Goal: Transaction & Acquisition: Subscribe to service/newsletter

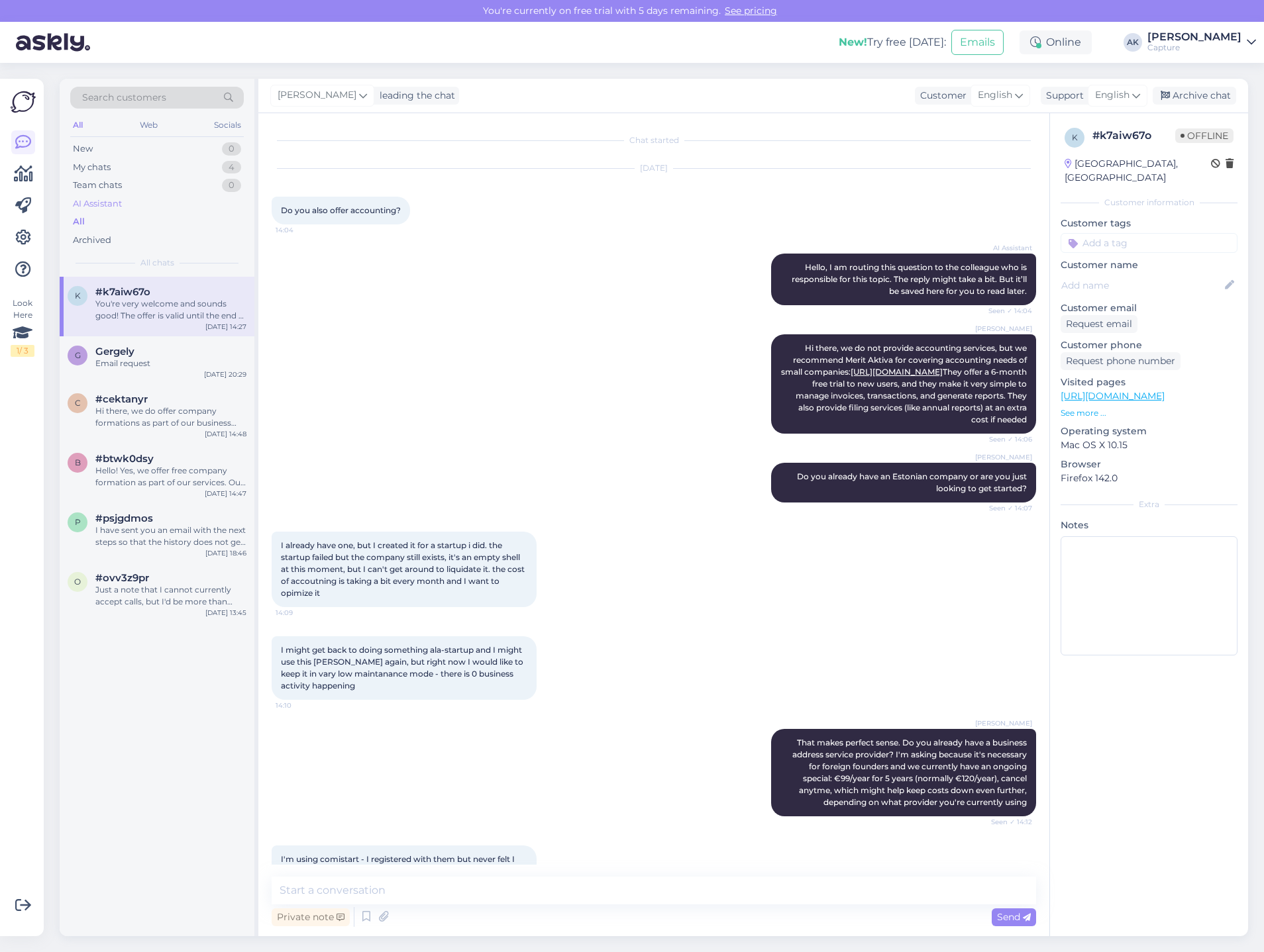
scroll to position [1141, 0]
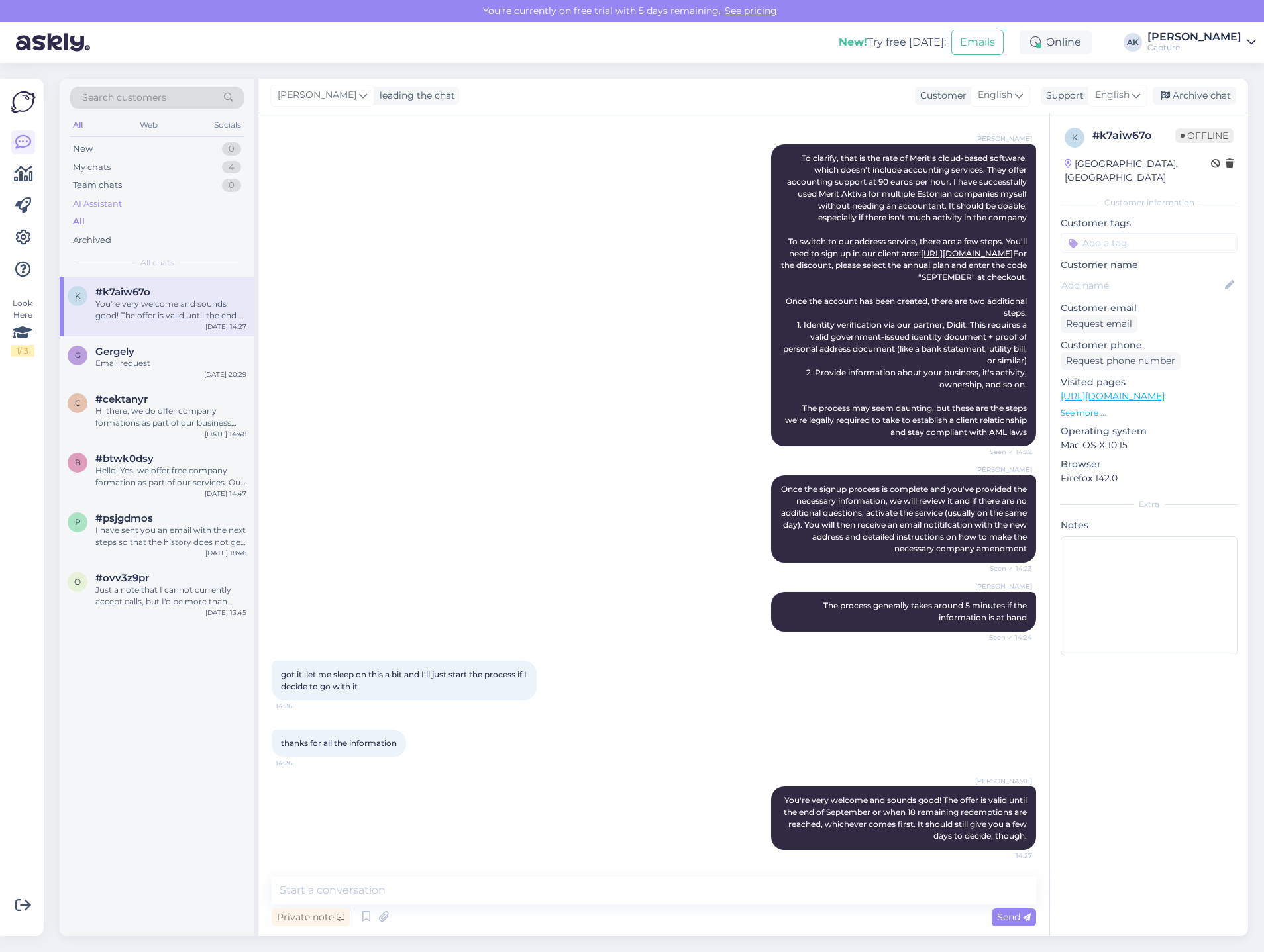
click at [123, 198] on div "AI Assistant" at bounding box center [157, 204] width 174 height 19
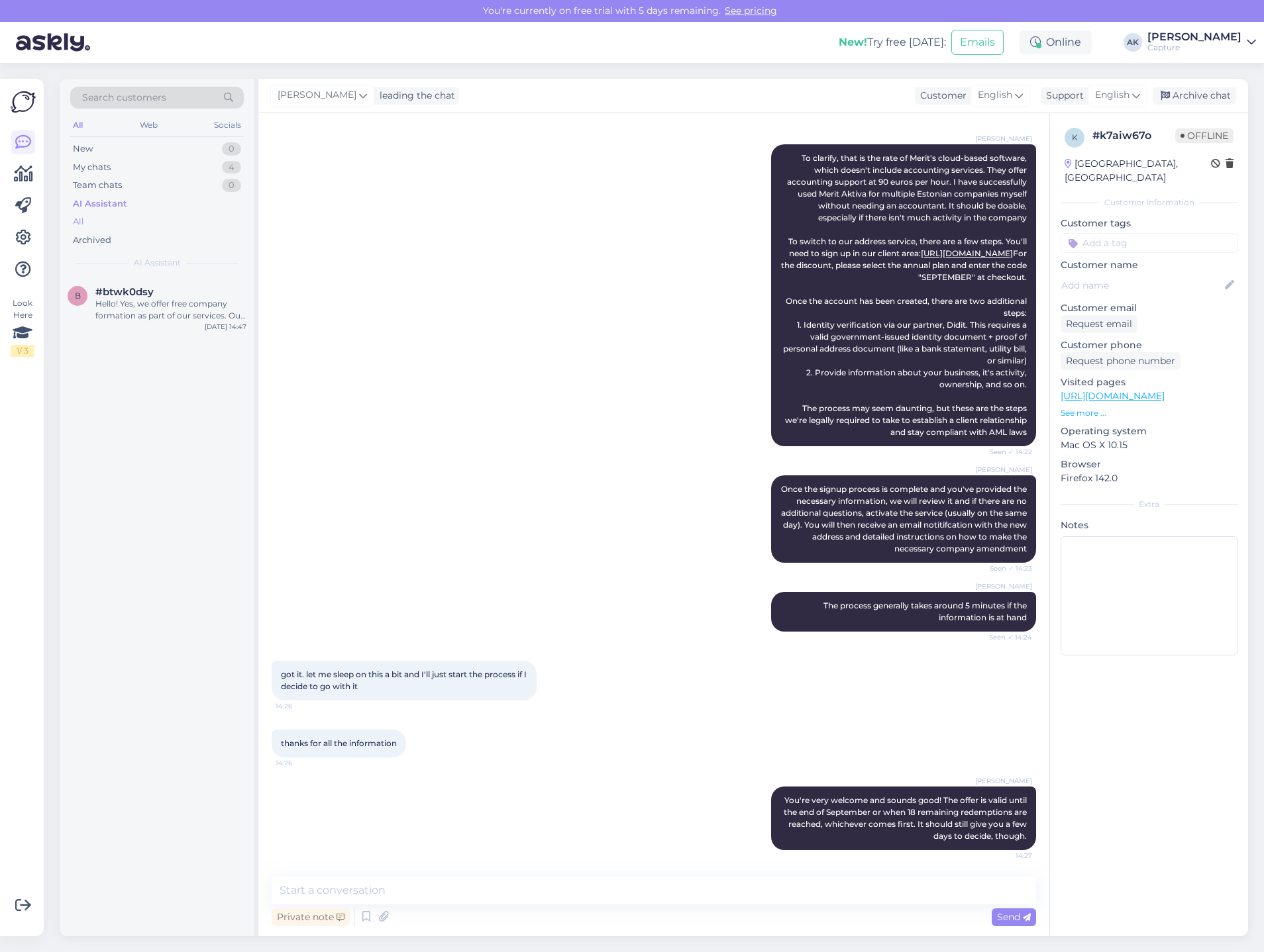
click at [105, 216] on div "All" at bounding box center [157, 222] width 174 height 19
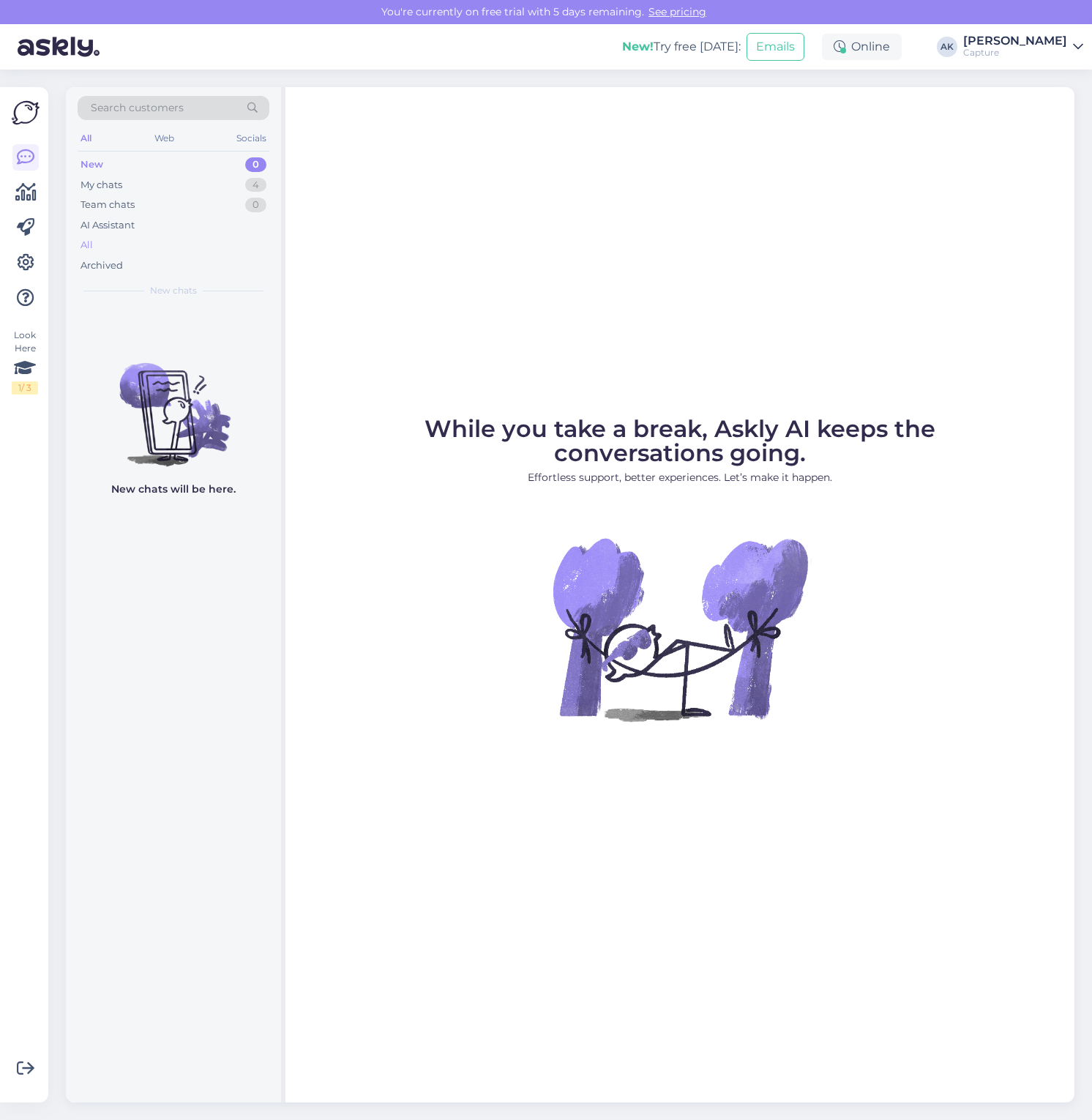
click at [164, 250] on div "All" at bounding box center [173, 245] width 192 height 21
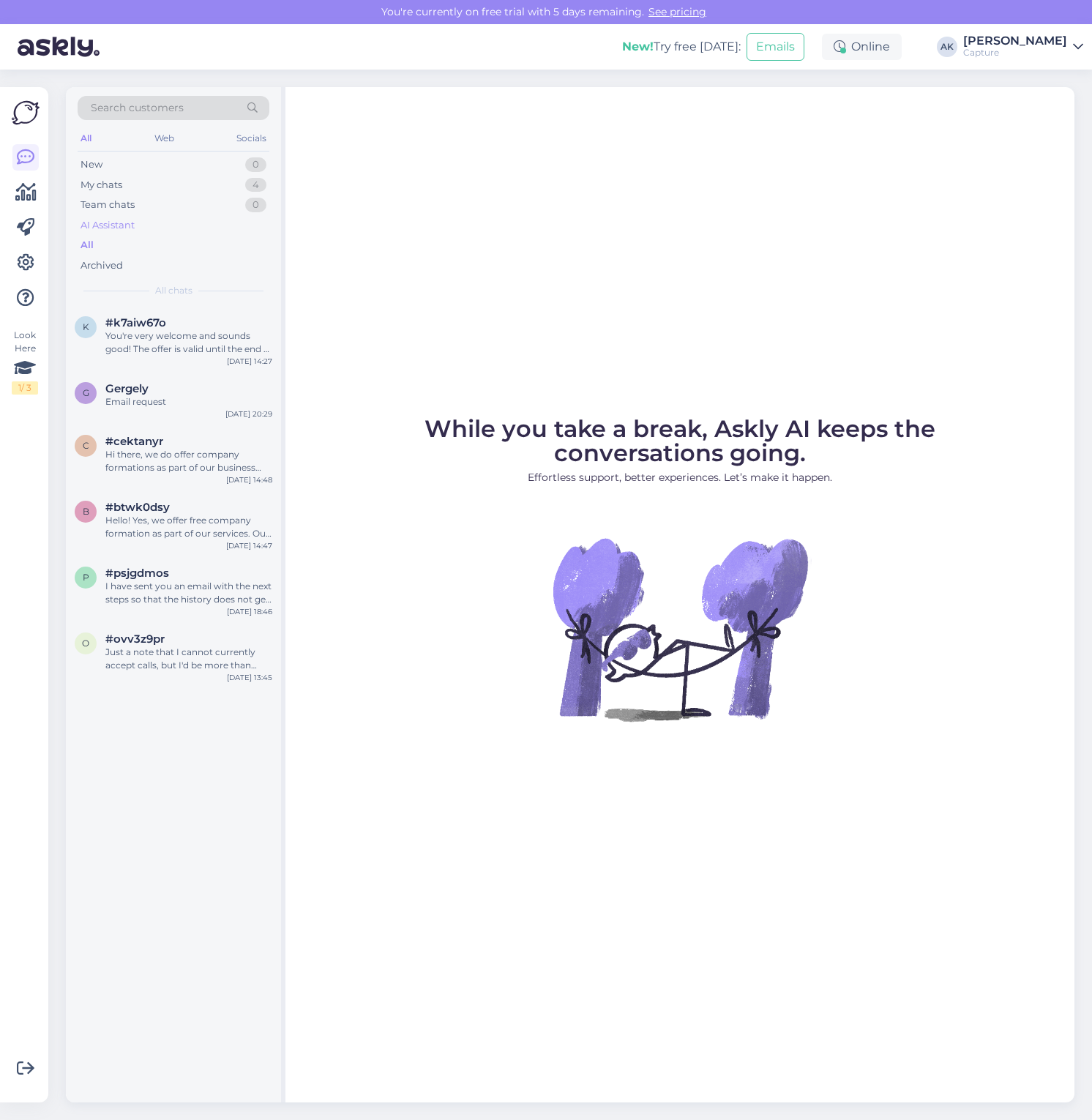
click at [153, 225] on div "AI Assistant" at bounding box center [173, 225] width 192 height 21
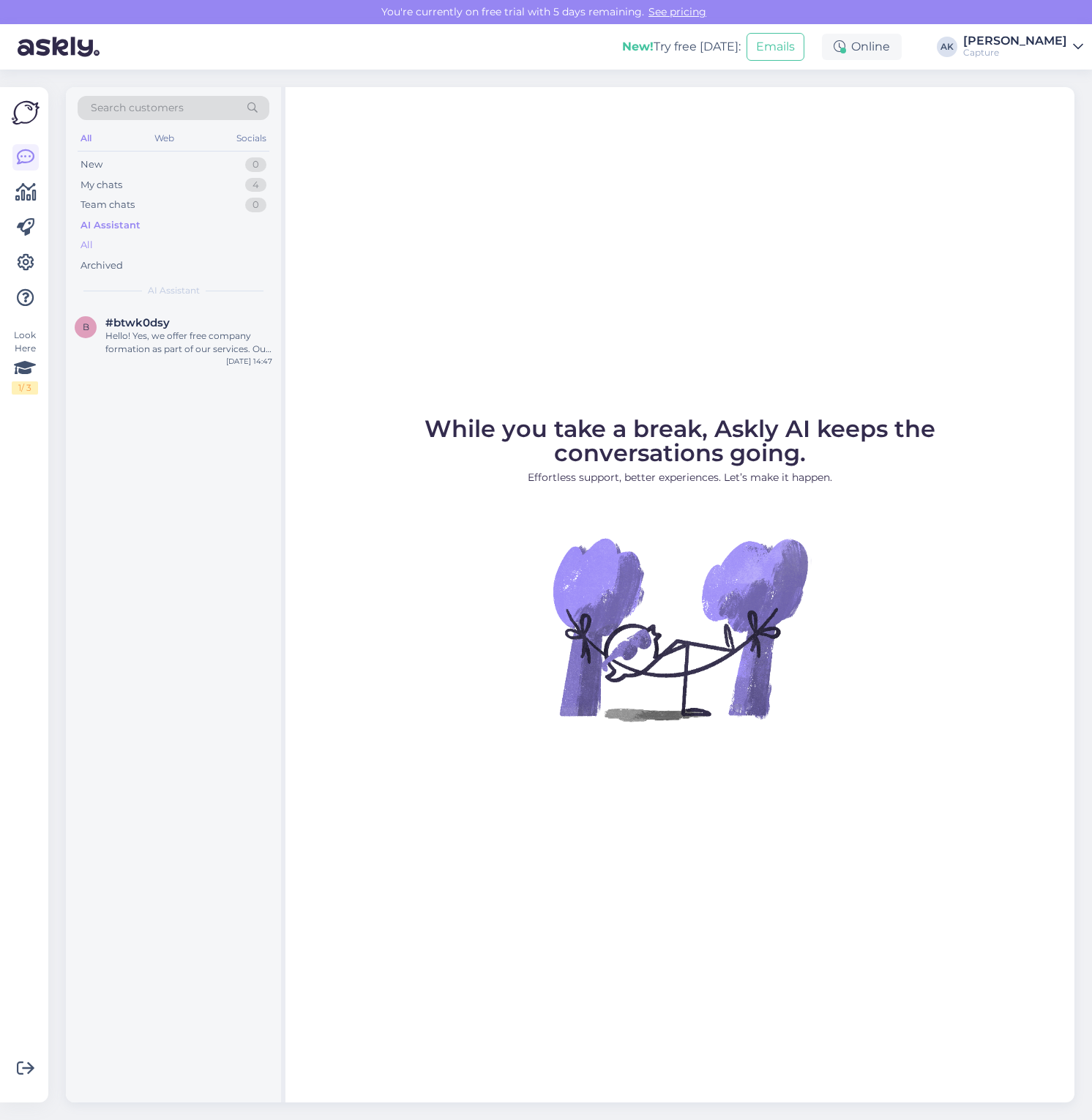
click at [137, 250] on div "All" at bounding box center [173, 245] width 192 height 21
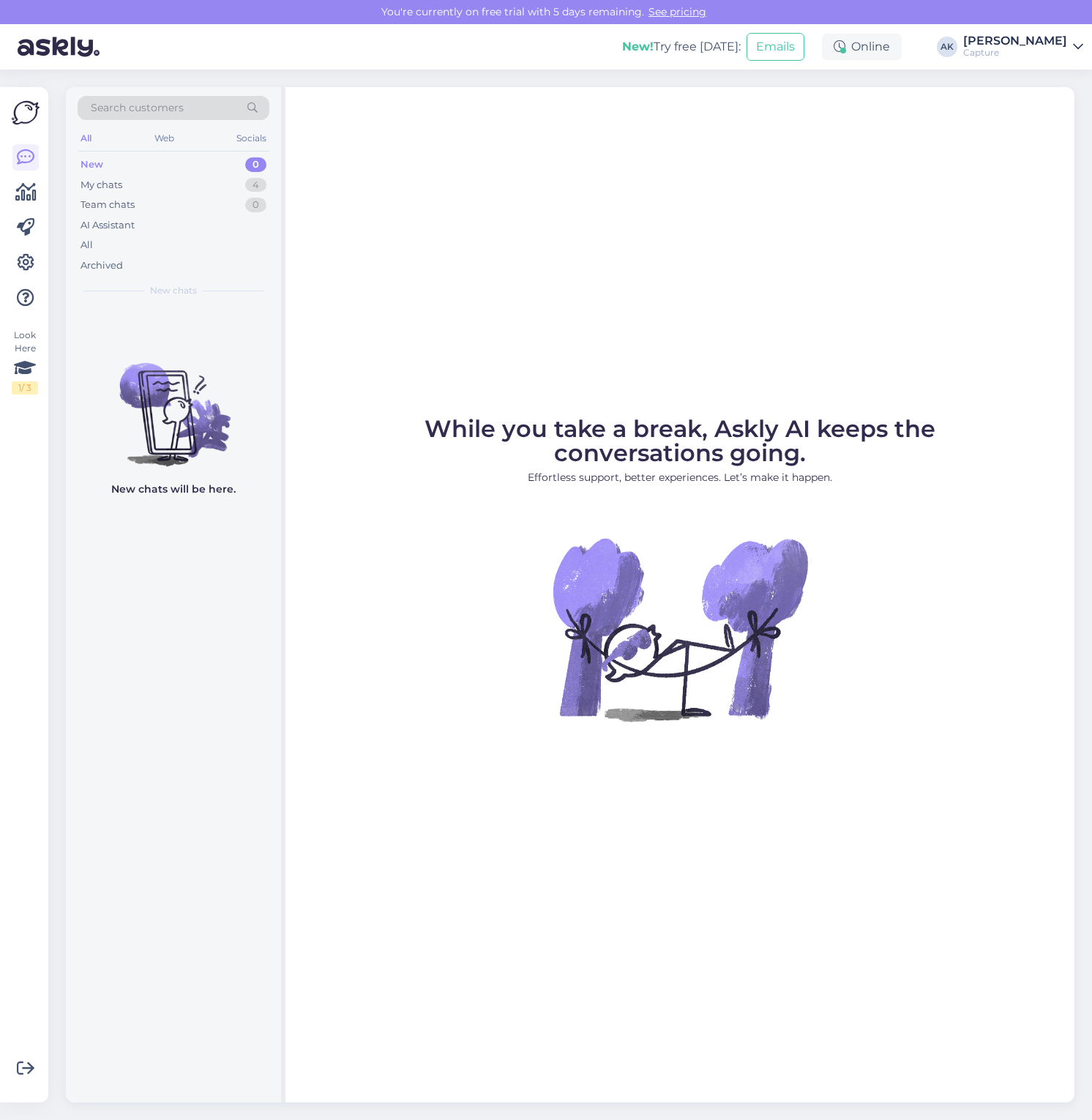
click at [678, 12] on link "See pricing" at bounding box center [677, 11] width 67 height 13
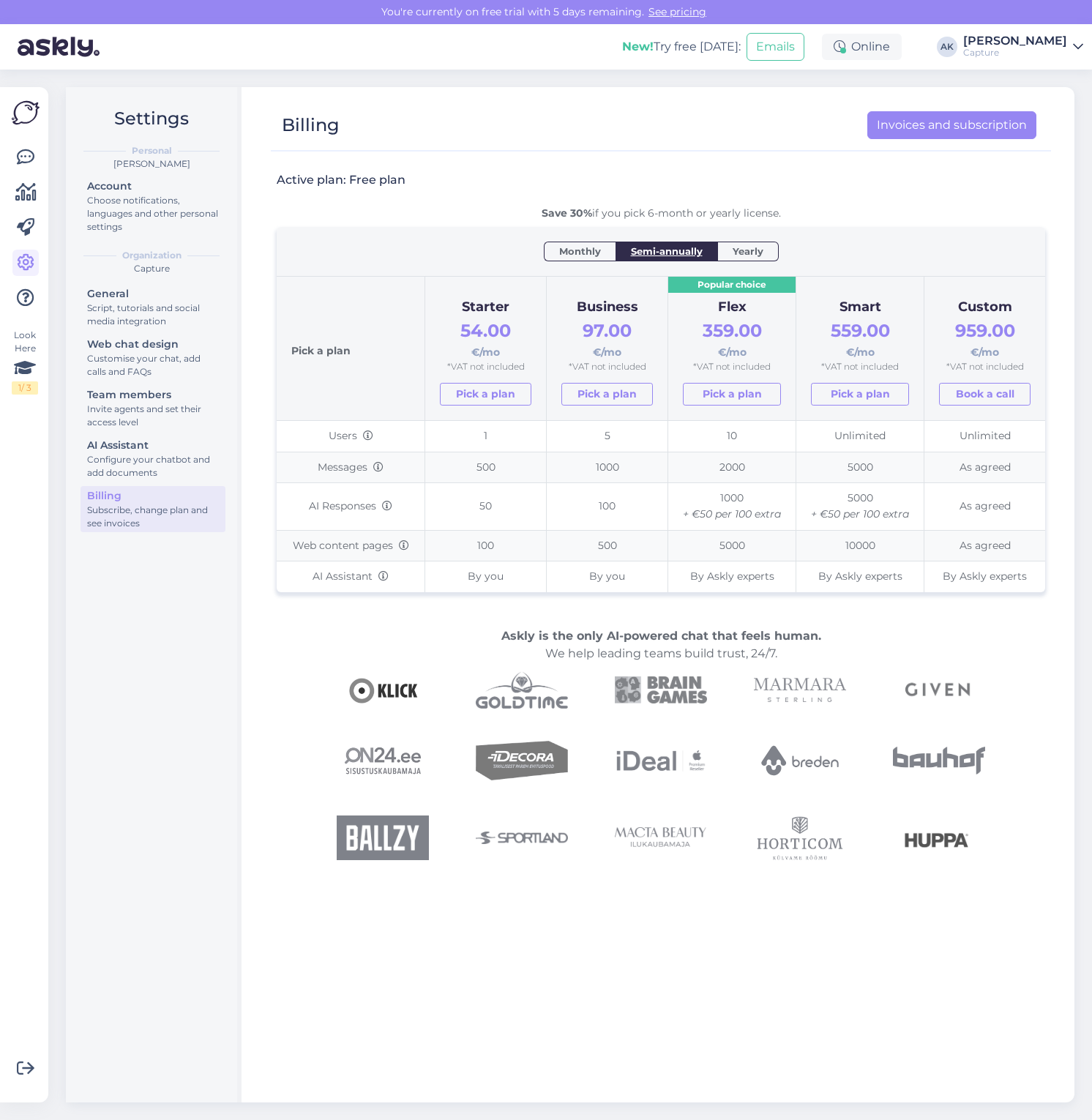
click at [601, 247] on div "Monthly" at bounding box center [579, 250] width 72 height 19
click at [518, 395] on link "Pick a plan" at bounding box center [485, 394] width 91 height 23
click at [1025, 55] on div "Capture" at bounding box center [1015, 53] width 104 height 12
click at [1023, 52] on div "Capture" at bounding box center [1015, 53] width 104 height 12
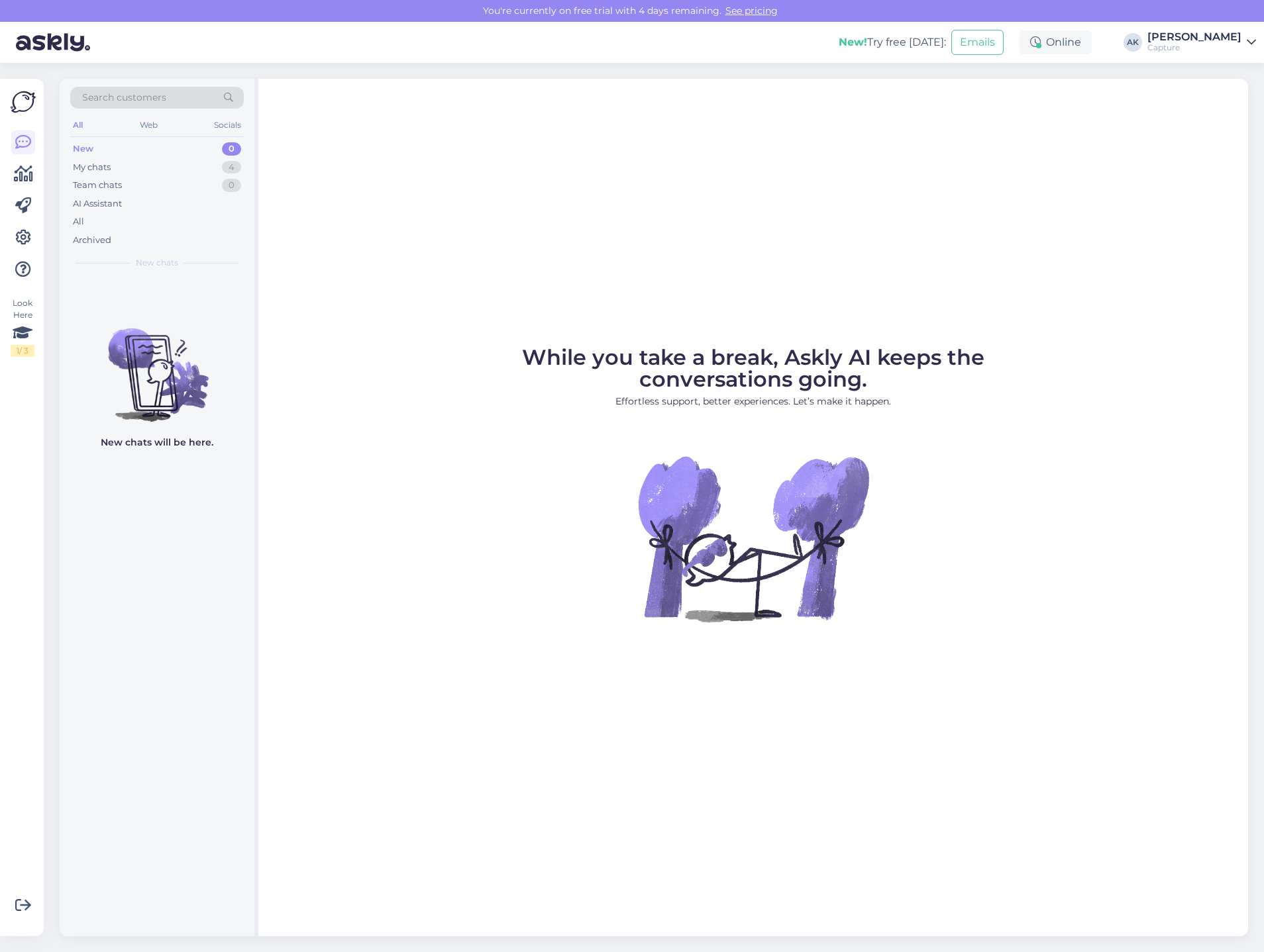
click at [769, 11] on link "See pricing" at bounding box center [752, 10] width 61 height 12
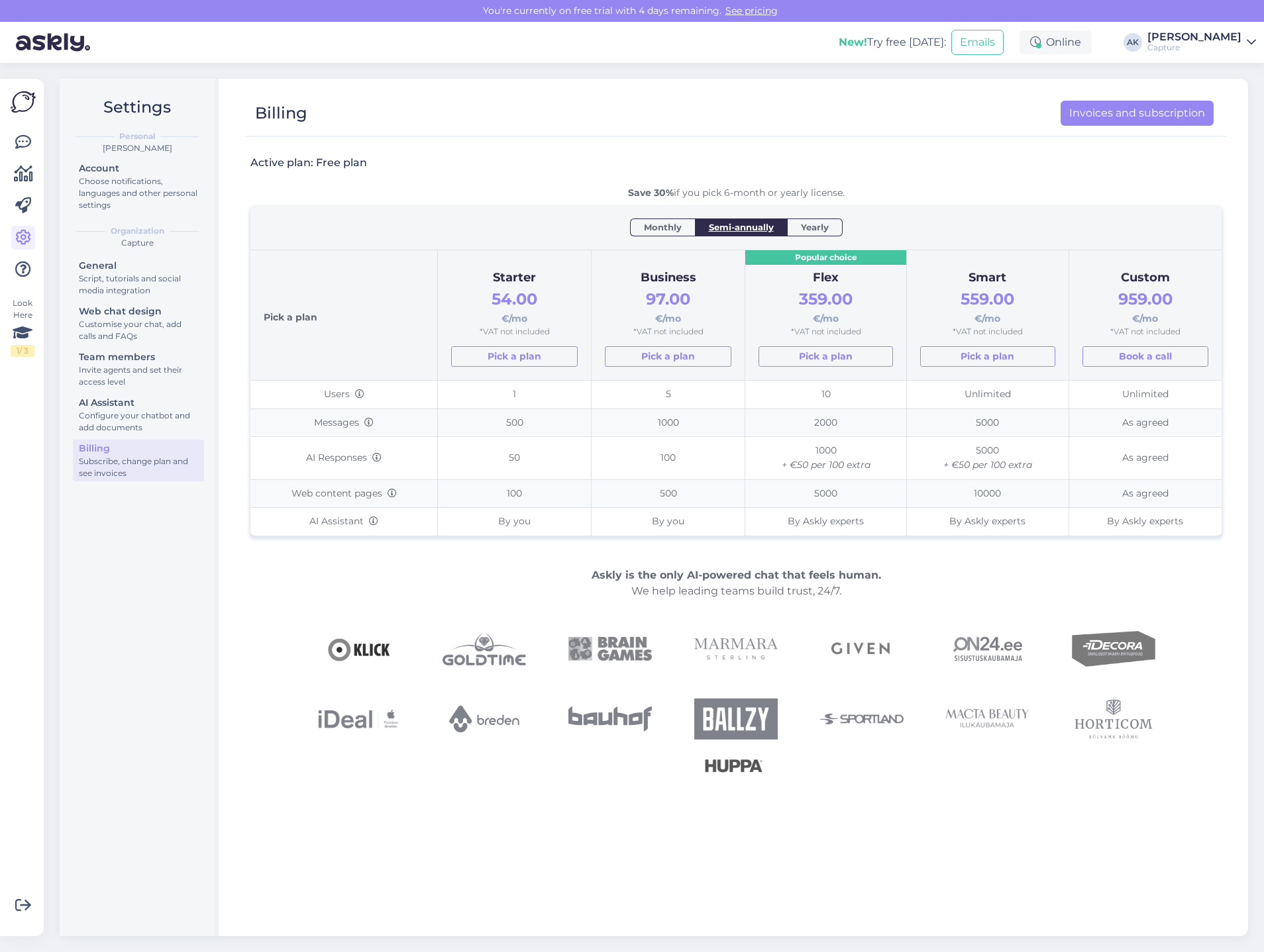
click at [689, 236] on th "Monthly Semi-annually Yearly" at bounding box center [736, 228] width 971 height 45
click at [680, 225] on span "Monthly" at bounding box center [663, 227] width 37 height 13
click at [653, 306] on span "139.00" at bounding box center [668, 299] width 51 height 20
click at [646, 298] on span "139.00" at bounding box center [668, 299] width 51 height 20
